Goal: Find contact information: Obtain details needed to contact an individual or organization

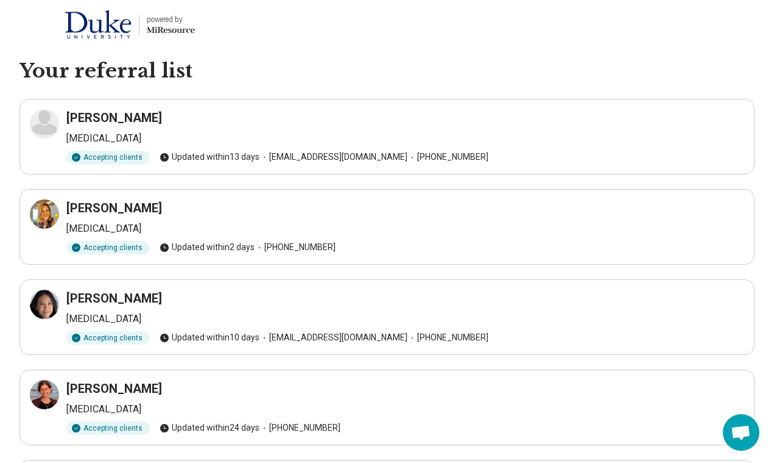
click at [131, 116] on h3 "[PERSON_NAME]" at bounding box center [114, 117] width 96 height 17
click at [116, 207] on h3 "[PERSON_NAME]" at bounding box center [114, 207] width 96 height 17
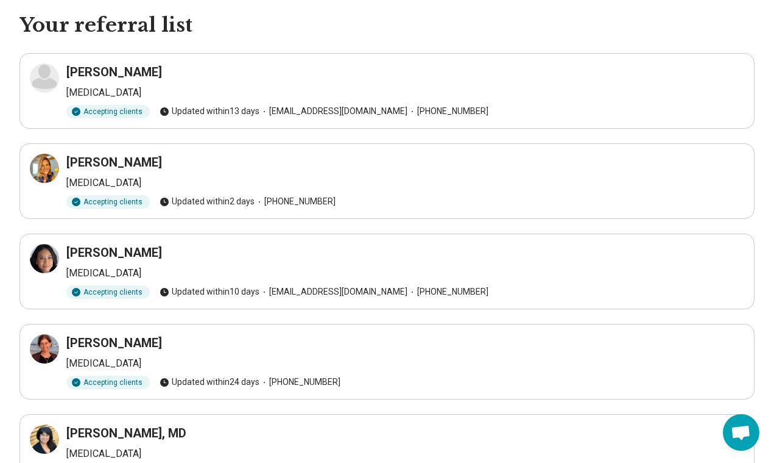
scroll to position [54, 0]
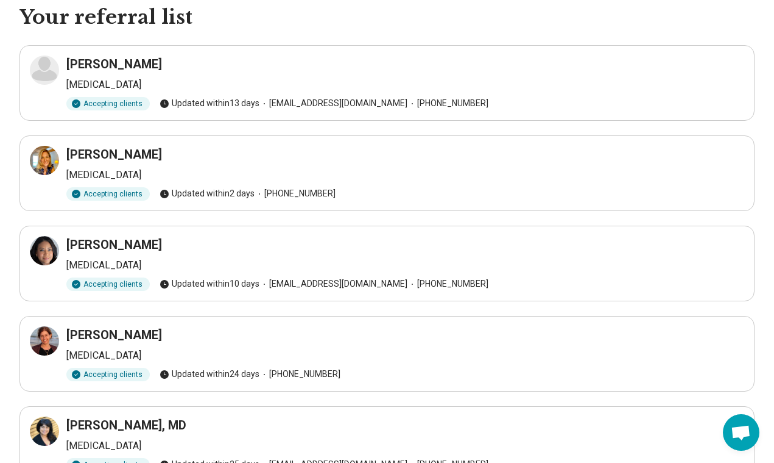
click at [210, 192] on span "Updated within 2 days" at bounding box center [207, 193] width 95 height 13
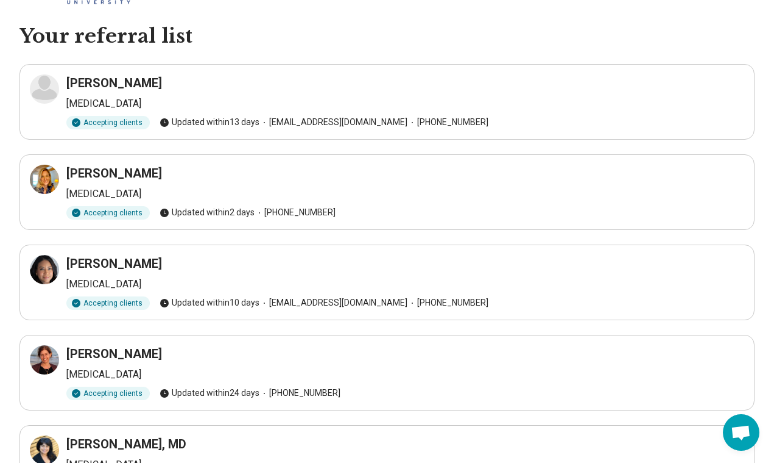
scroll to position [33, 0]
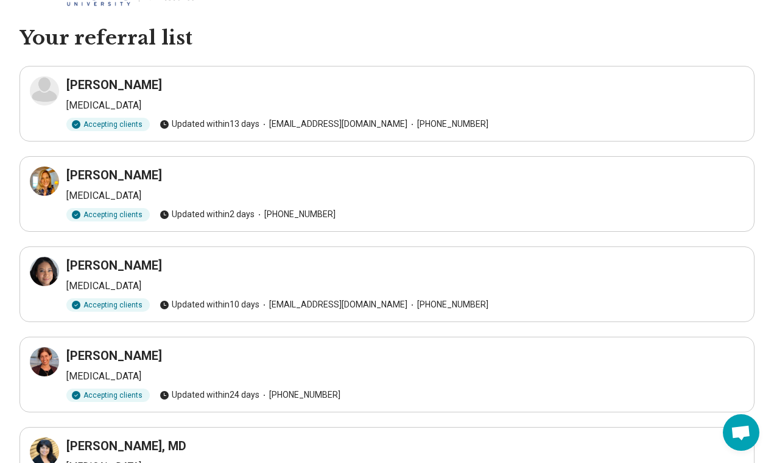
click at [111, 174] on h3 "[PERSON_NAME]" at bounding box center [114, 174] width 96 height 17
click at [97, 197] on p "[MEDICAL_DATA]" at bounding box center [405, 195] width 678 height 15
click at [46, 179] on icon at bounding box center [46, 177] width 5 height 5
click at [104, 178] on h3 "[PERSON_NAME]" at bounding box center [114, 174] width 96 height 17
click at [46, 177] on icon at bounding box center [44, 181] width 15 height 15
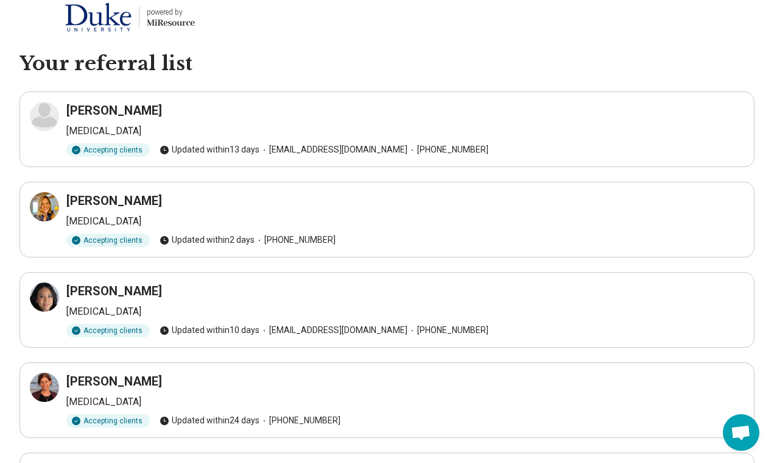
scroll to position [7, 0]
click at [47, 209] on icon at bounding box center [44, 206] width 15 height 15
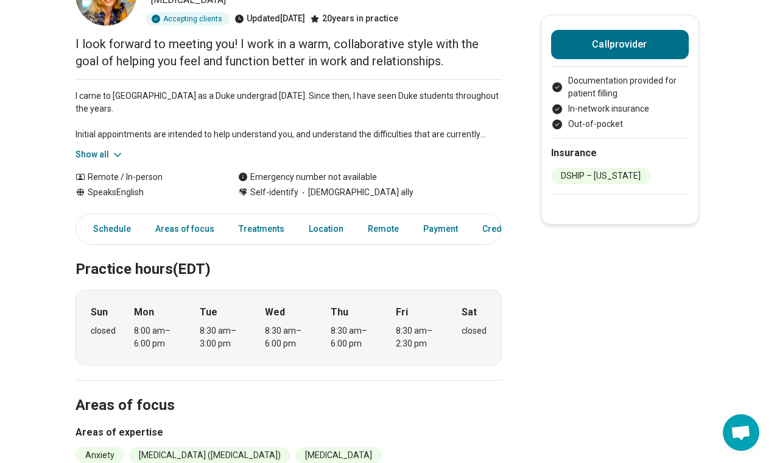
scroll to position [109, 0]
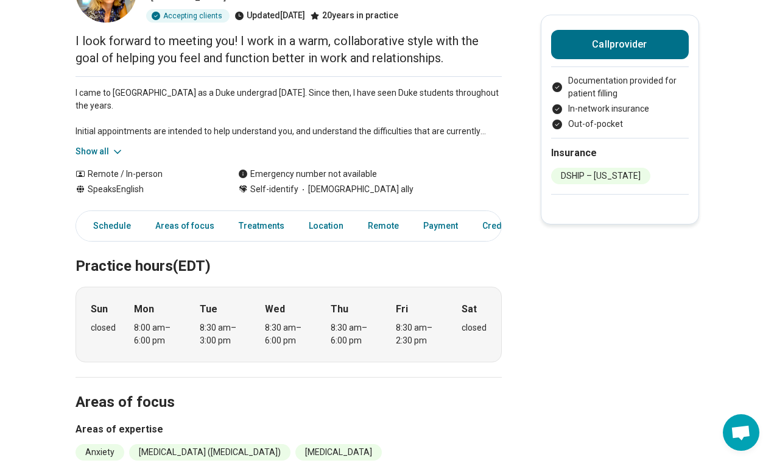
click at [154, 321] on div "8:00 am – 6:00 pm" at bounding box center [157, 334] width 47 height 26
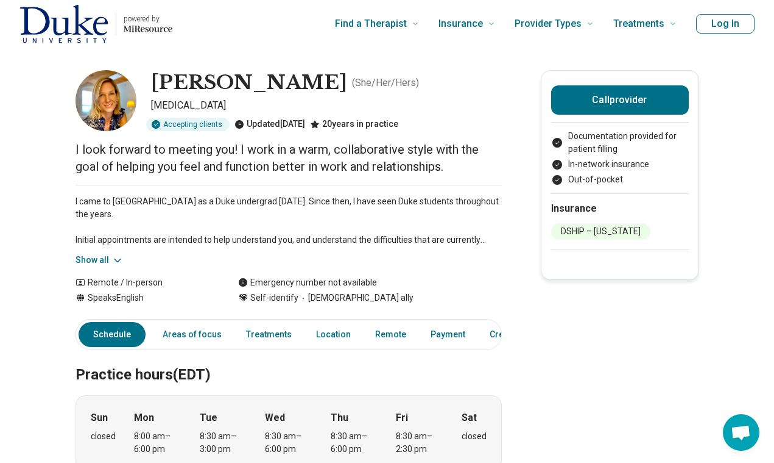
scroll to position [0, 0]
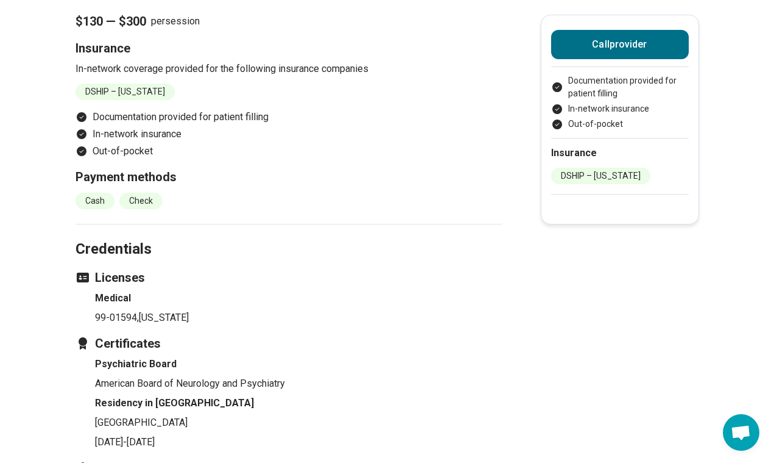
scroll to position [1111, 0]
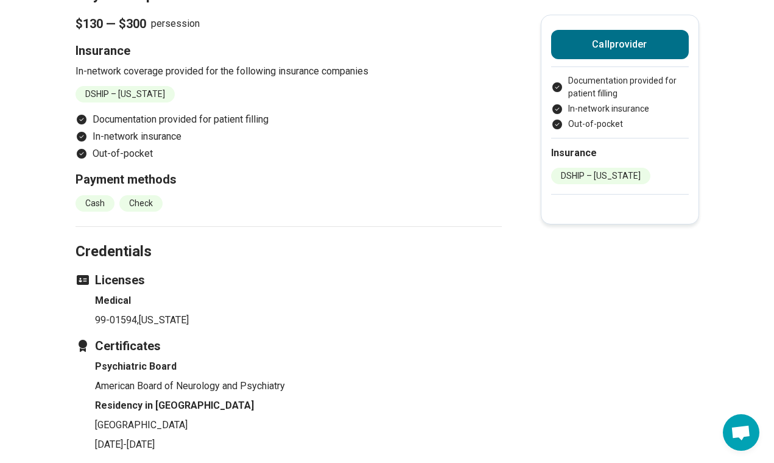
click at [133, 102] on li "DSHIP – North Carolina" at bounding box center [125, 94] width 99 height 16
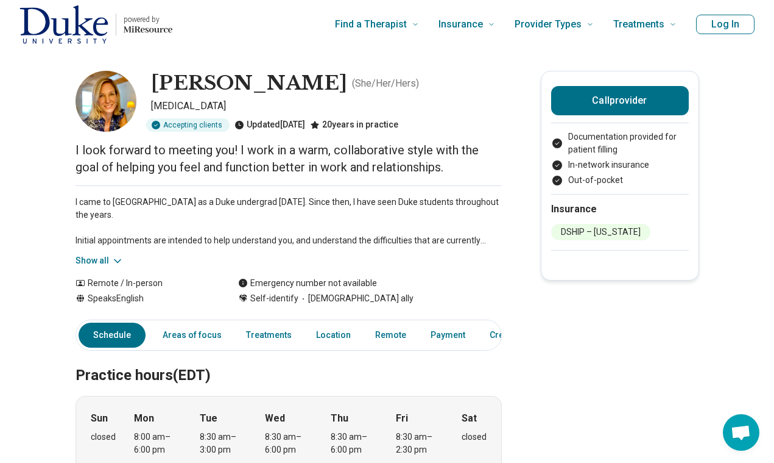
scroll to position [0, 0]
click at [331, 335] on link "Location" at bounding box center [333, 334] width 49 height 25
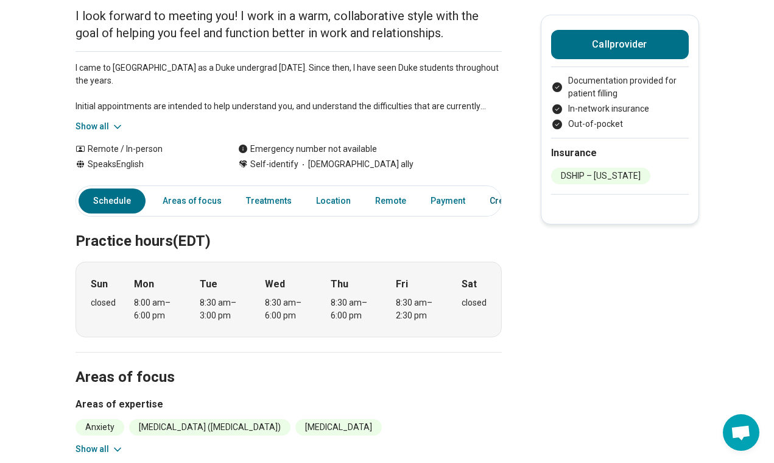
click at [483, 197] on link "Credentials" at bounding box center [517, 200] width 68 height 25
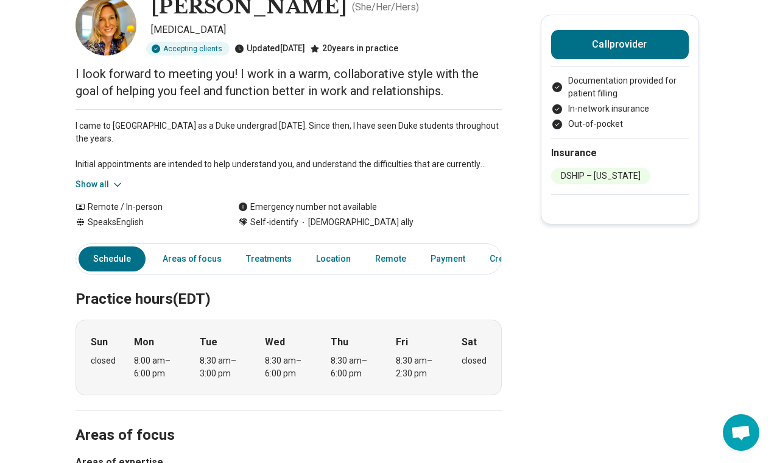
scroll to position [73, 0]
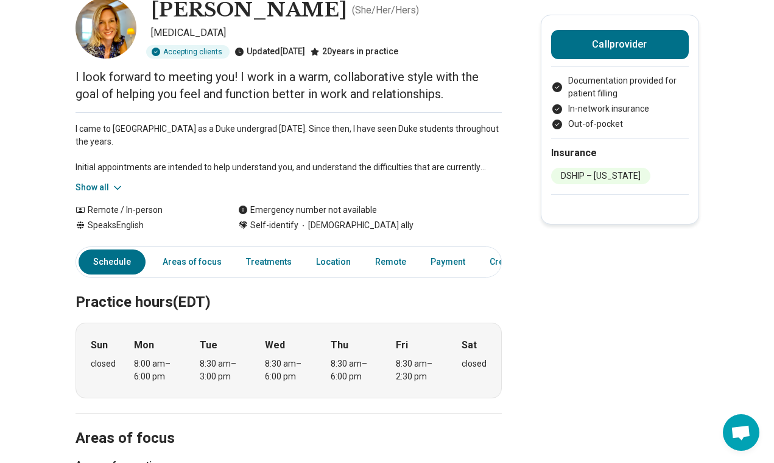
click at [112, 186] on icon at bounding box center [118, 188] width 12 height 12
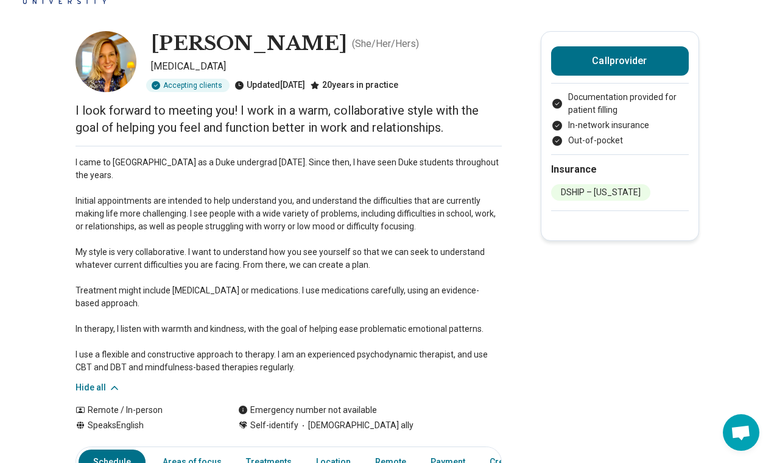
scroll to position [34, 0]
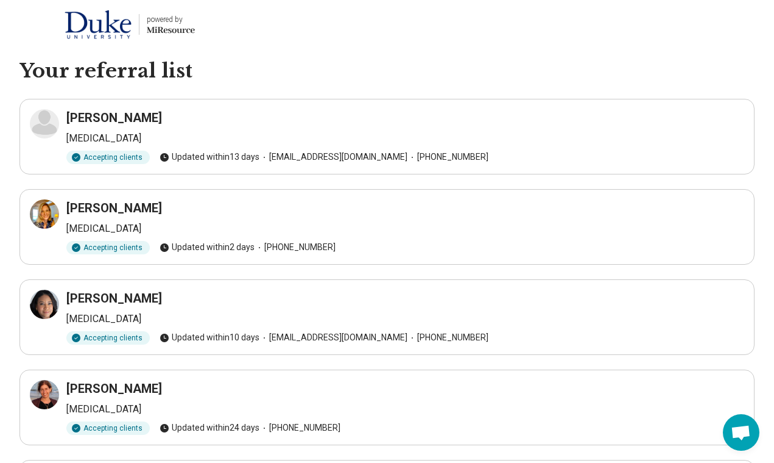
click at [130, 210] on h3 "[PERSON_NAME]" at bounding box center [114, 207] width 96 height 17
click at [38, 216] on icon at bounding box center [44, 214] width 15 height 15
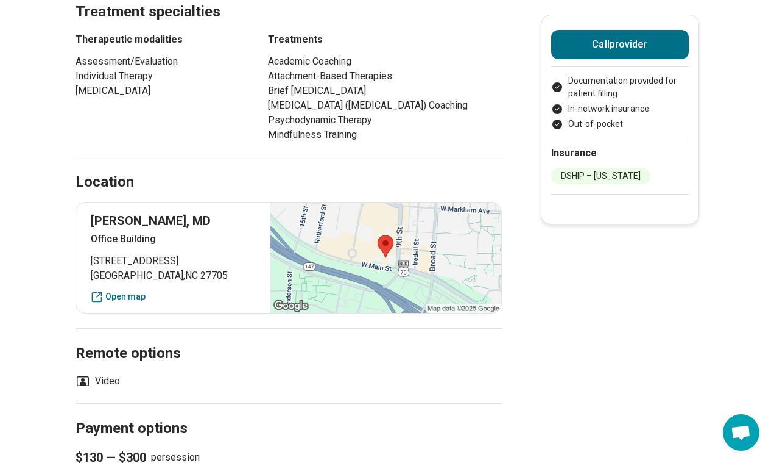
scroll to position [658, 0]
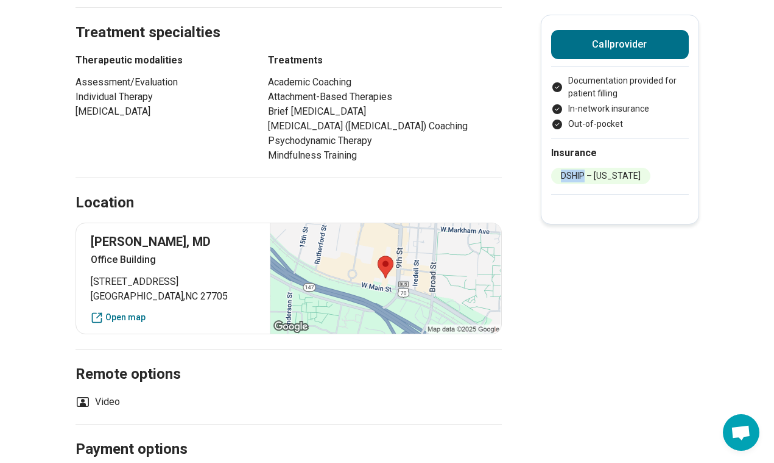
drag, startPoint x: 562, startPoint y: 175, endPoint x: 585, endPoint y: 176, distance: 22.6
click at [585, 176] on li "DSHIP – [US_STATE]" at bounding box center [600, 176] width 99 height 16
copy li "DSHIP"
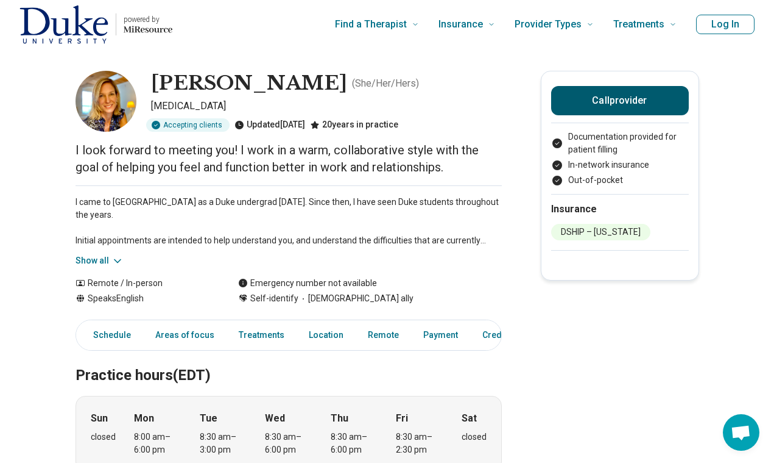
click at [639, 107] on button "Call provider" at bounding box center [620, 100] width 138 height 29
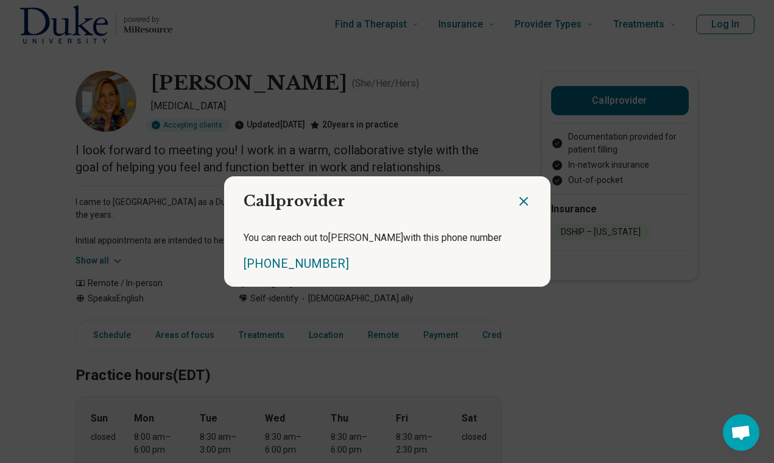
click at [525, 204] on icon "Close dialog" at bounding box center [524, 201] width 15 height 15
